Goal: Check status: Check status

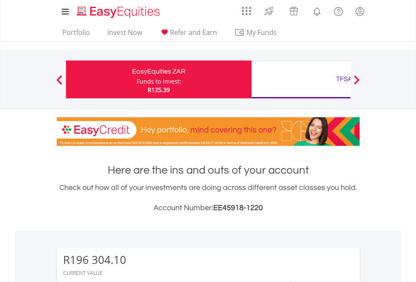
scroll to position [81, 132]
click at [137, 80] on div "Funds to invest:" at bounding box center [159, 81] width 45 height 8
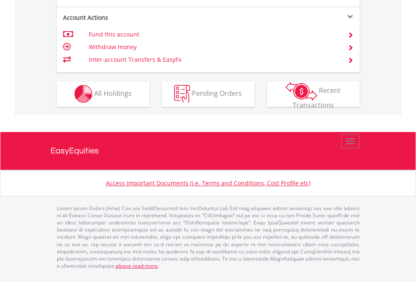
scroll to position [857, 0]
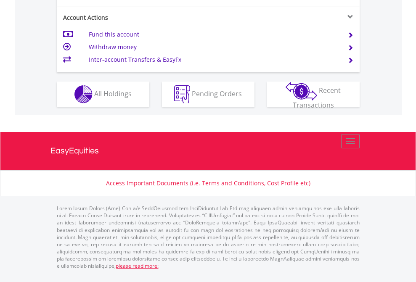
scroll to position [790, 0]
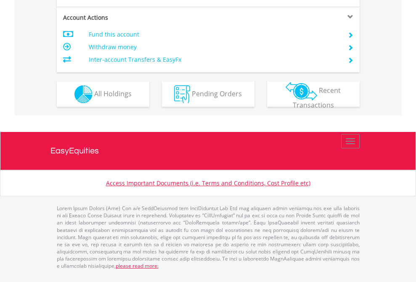
scroll to position [823, 0]
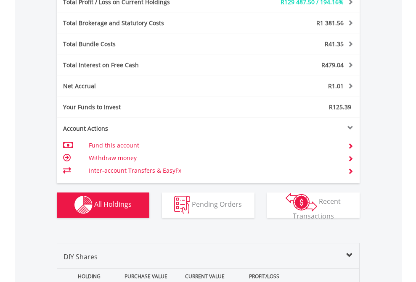
scroll to position [1003, 0]
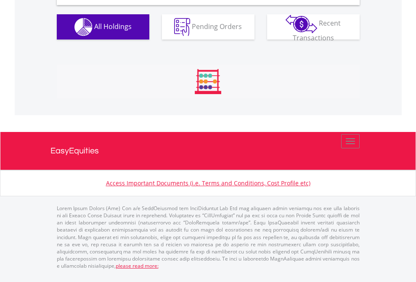
scroll to position [813, 0]
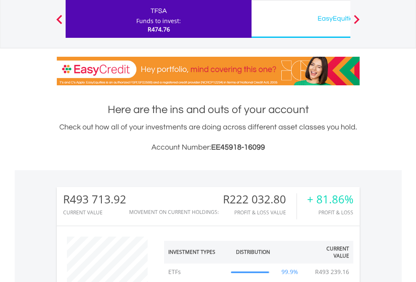
scroll to position [81, 132]
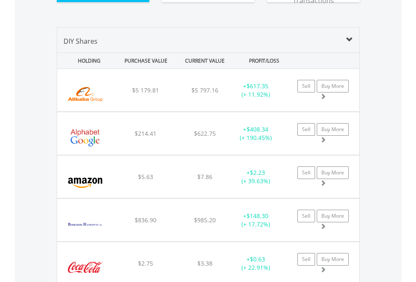
scroll to position [969, 0]
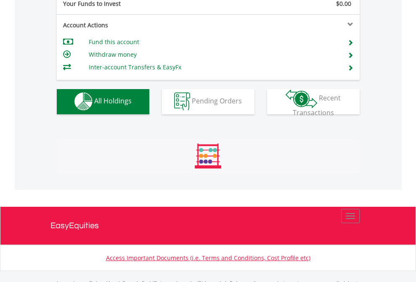
scroll to position [833, 0]
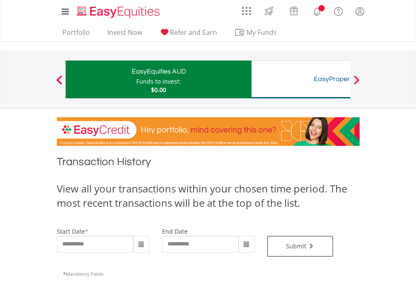
type input "**********"
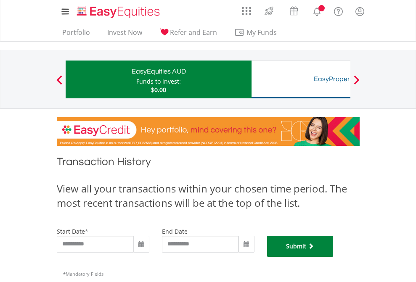
click at [334, 257] on button "Submit" at bounding box center [300, 246] width 66 height 21
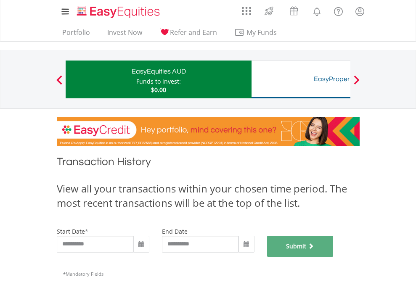
scroll to position [341, 0]
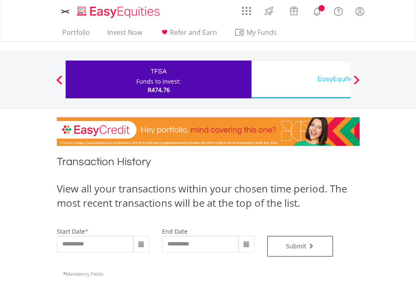
type input "**********"
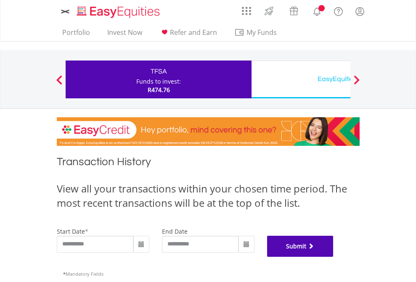
click at [334, 257] on button "Submit" at bounding box center [300, 246] width 66 height 21
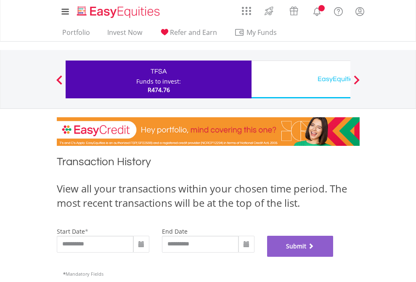
scroll to position [341, 0]
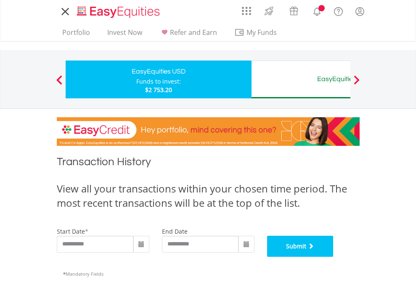
click at [334, 257] on button "Submit" at bounding box center [300, 246] width 66 height 21
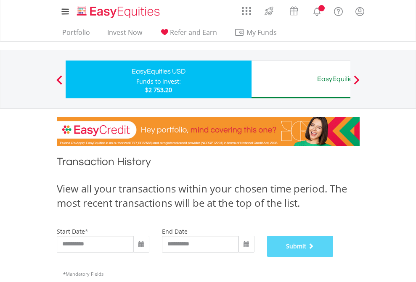
scroll to position [341, 0]
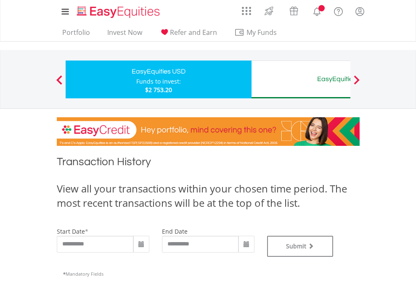
click at [301, 80] on div "EasyEquities AUD" at bounding box center [344, 79] width 175 height 12
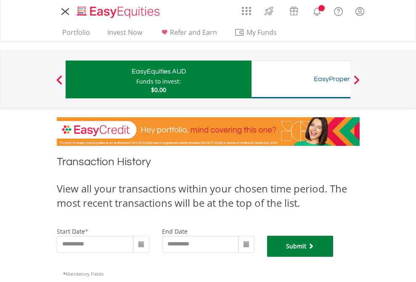
click at [334, 257] on button "Submit" at bounding box center [300, 246] width 66 height 21
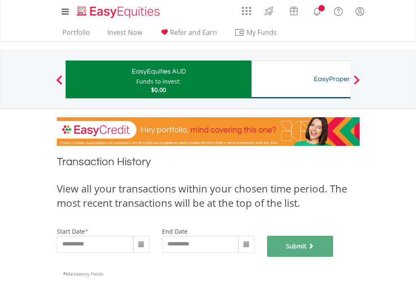
scroll to position [341, 0]
